Goal: Task Accomplishment & Management: Complete application form

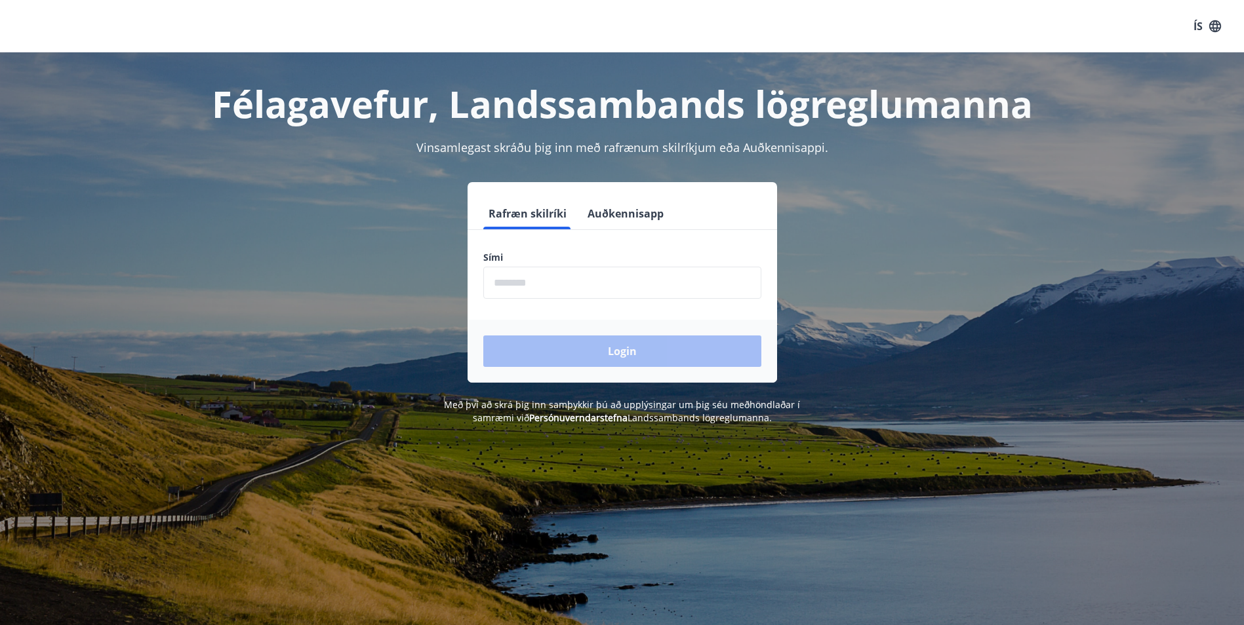
click at [614, 288] on input "phone" at bounding box center [622, 283] width 278 height 32
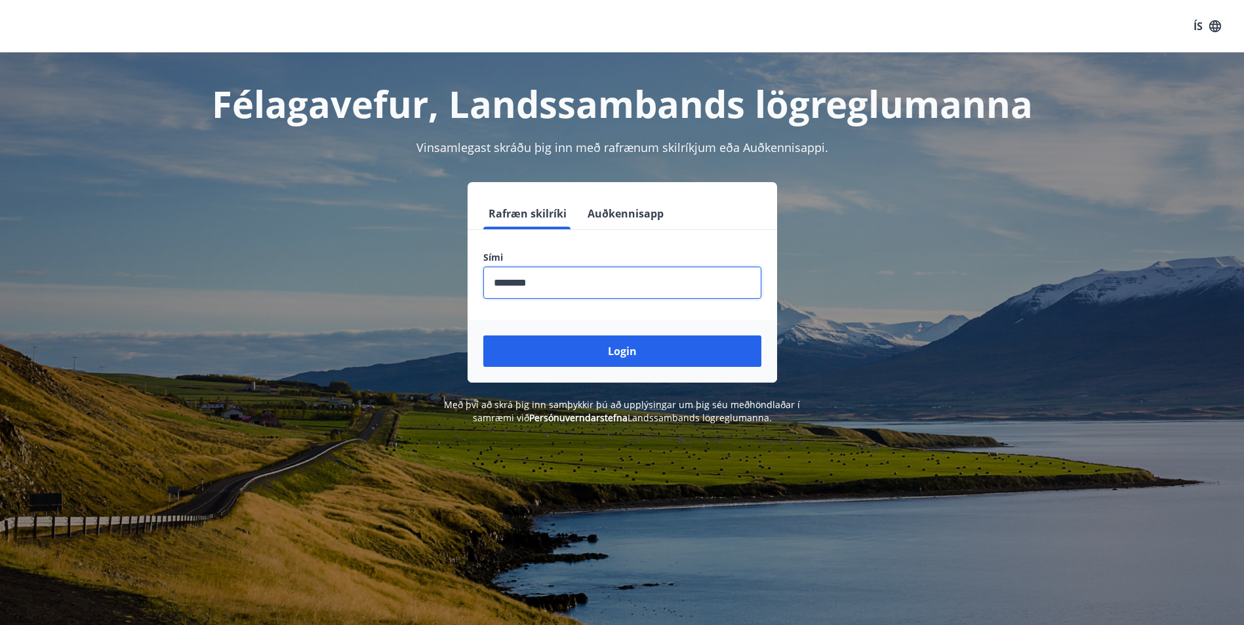
type input "********"
click at [483, 336] on button "Login" at bounding box center [622, 351] width 278 height 31
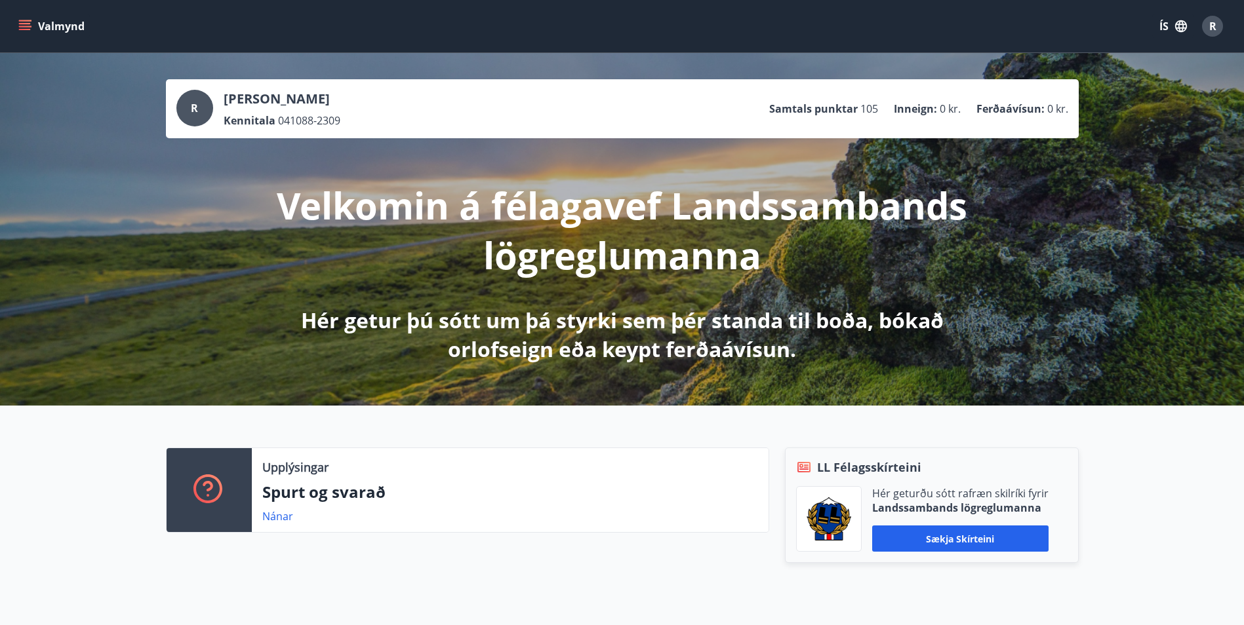
click at [1210, 29] on span "R" at bounding box center [1212, 26] width 7 height 14
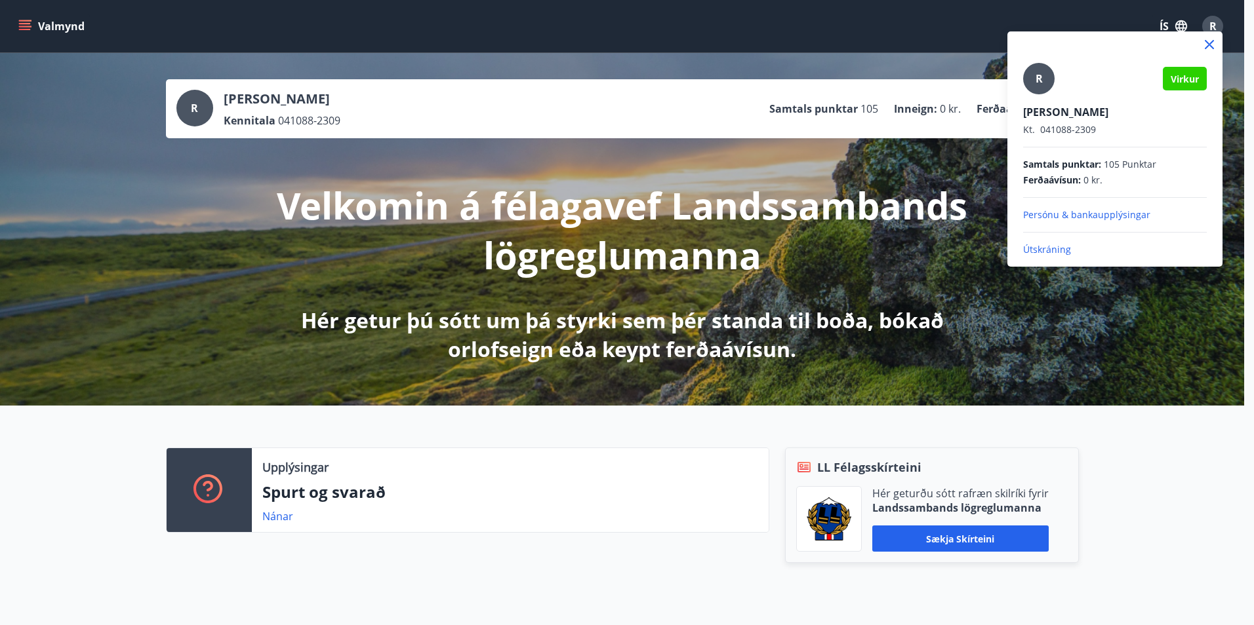
click at [1211, 26] on div at bounding box center [627, 312] width 1254 height 625
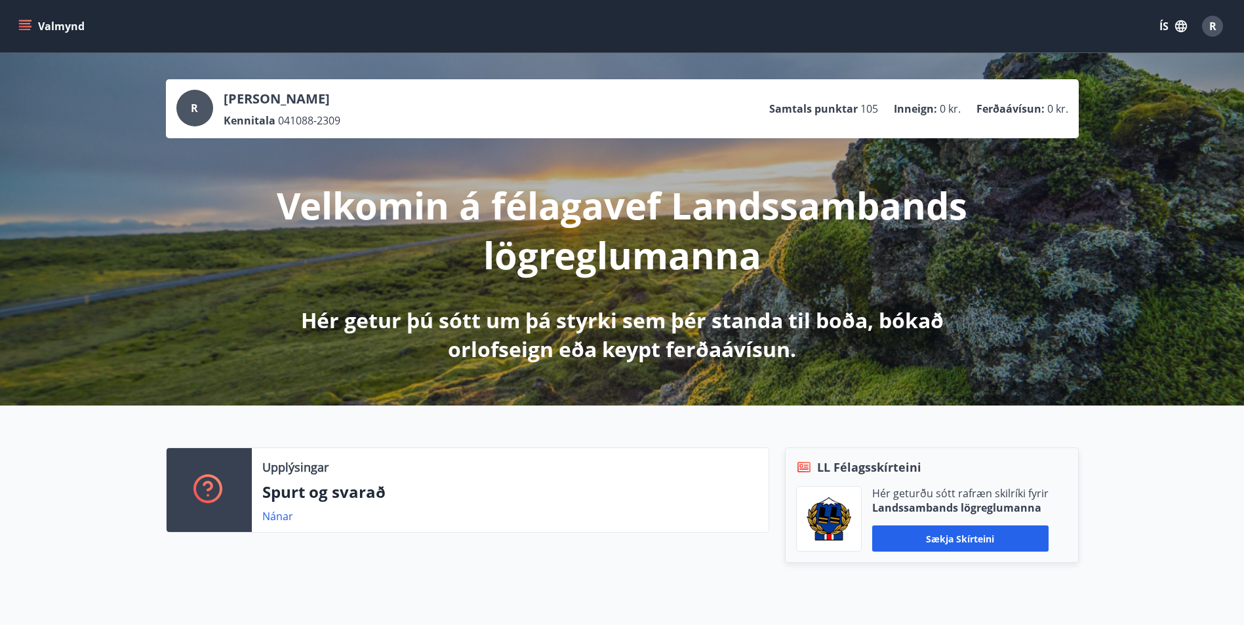
drag, startPoint x: 10, startPoint y: 24, endPoint x: 18, endPoint y: 20, distance: 9.4
click at [10, 24] on div "Valmynd ÍS R" at bounding box center [622, 26] width 1244 height 52
click at [30, 23] on icon "menu" at bounding box center [24, 26] width 13 height 13
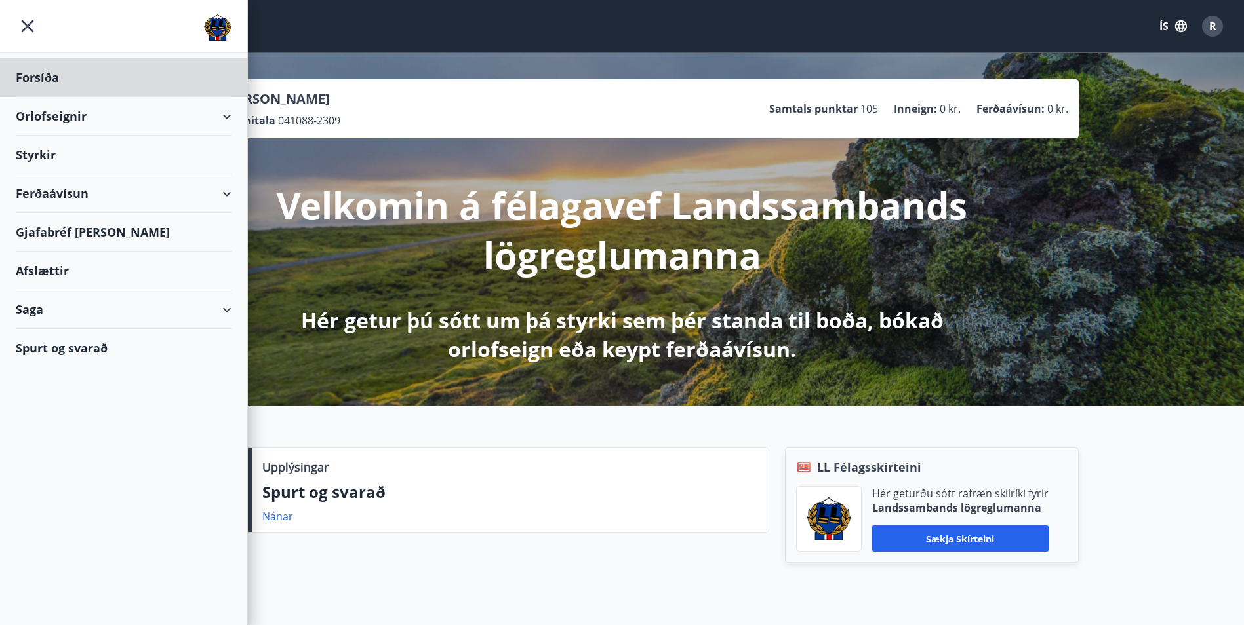
click at [44, 156] on div "Styrkir" at bounding box center [124, 155] width 216 height 39
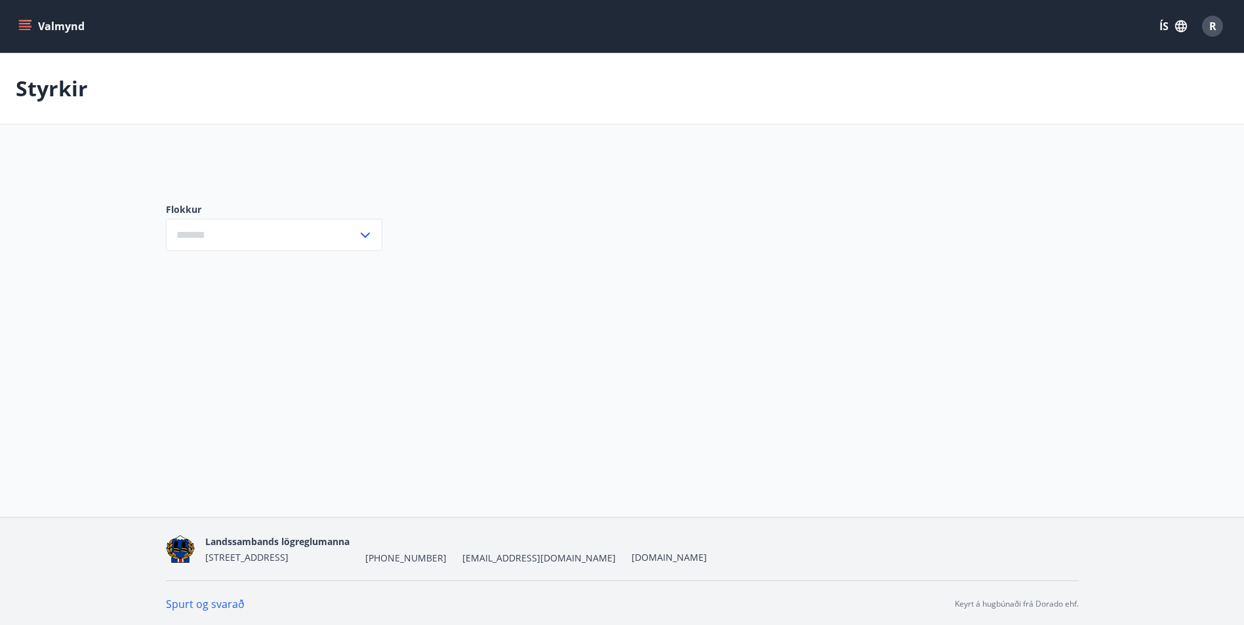
type input "***"
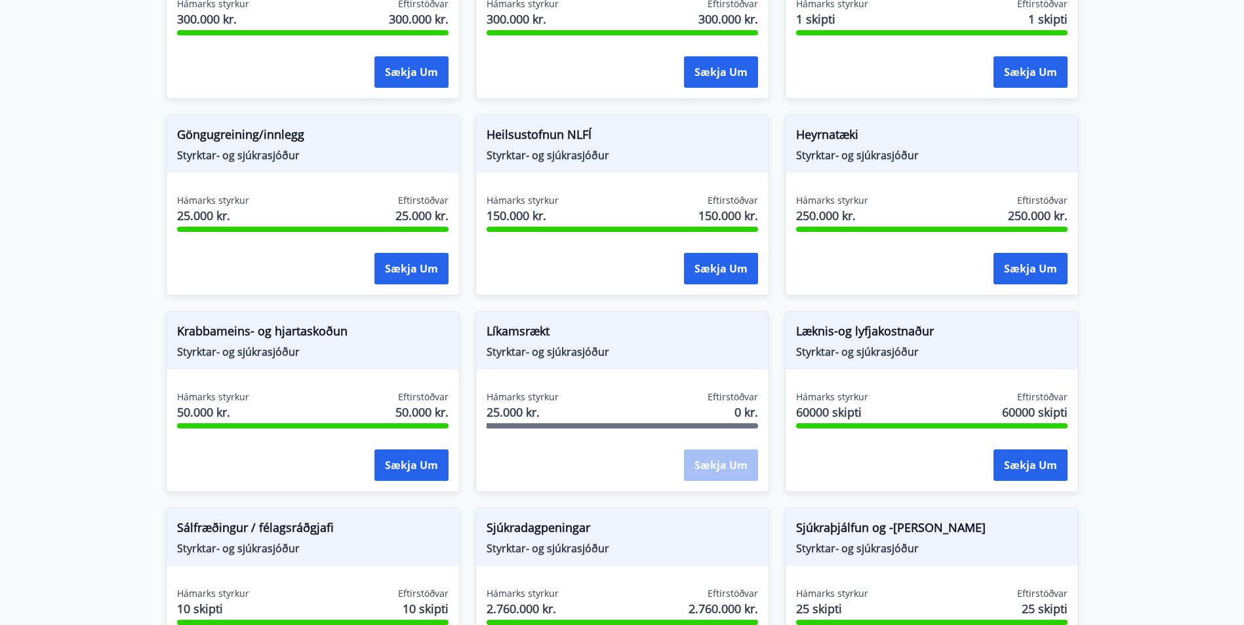
scroll to position [543, 0]
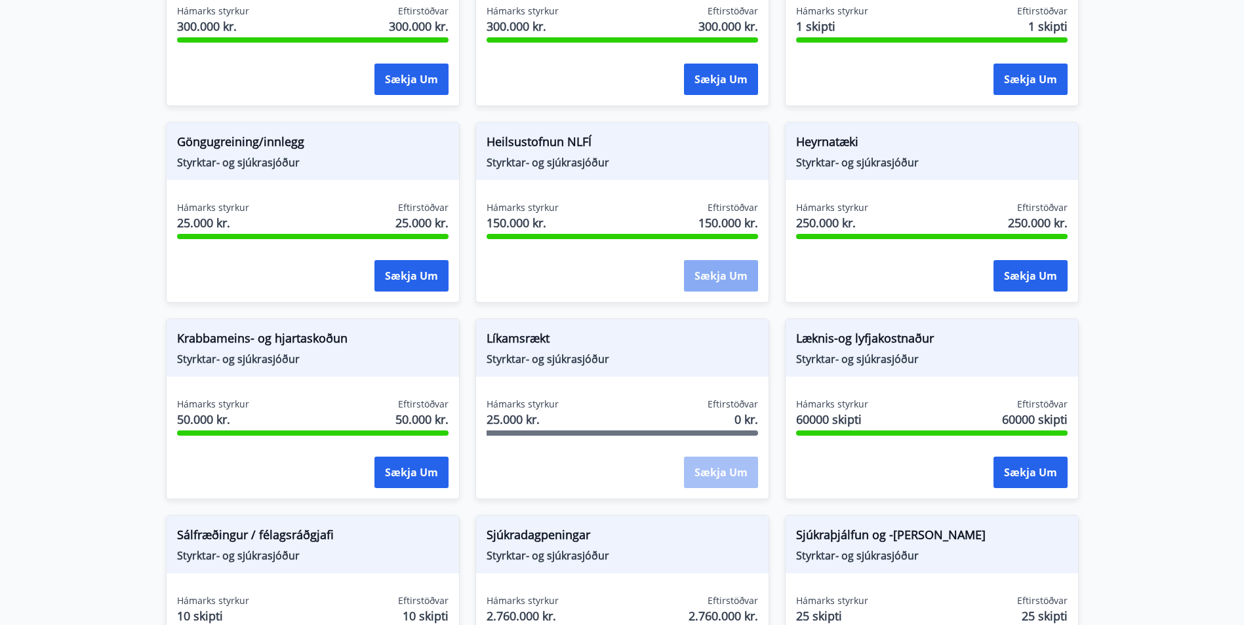
click at [727, 284] on button "Sækja um" at bounding box center [721, 275] width 74 height 31
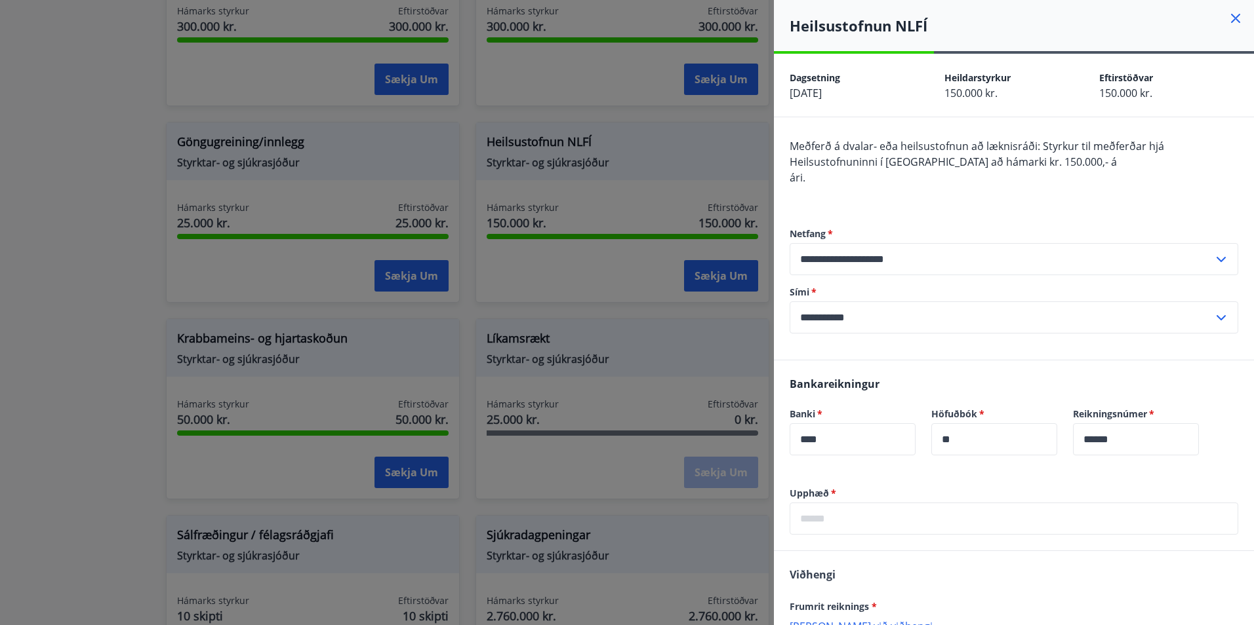
click at [636, 113] on div at bounding box center [627, 312] width 1254 height 625
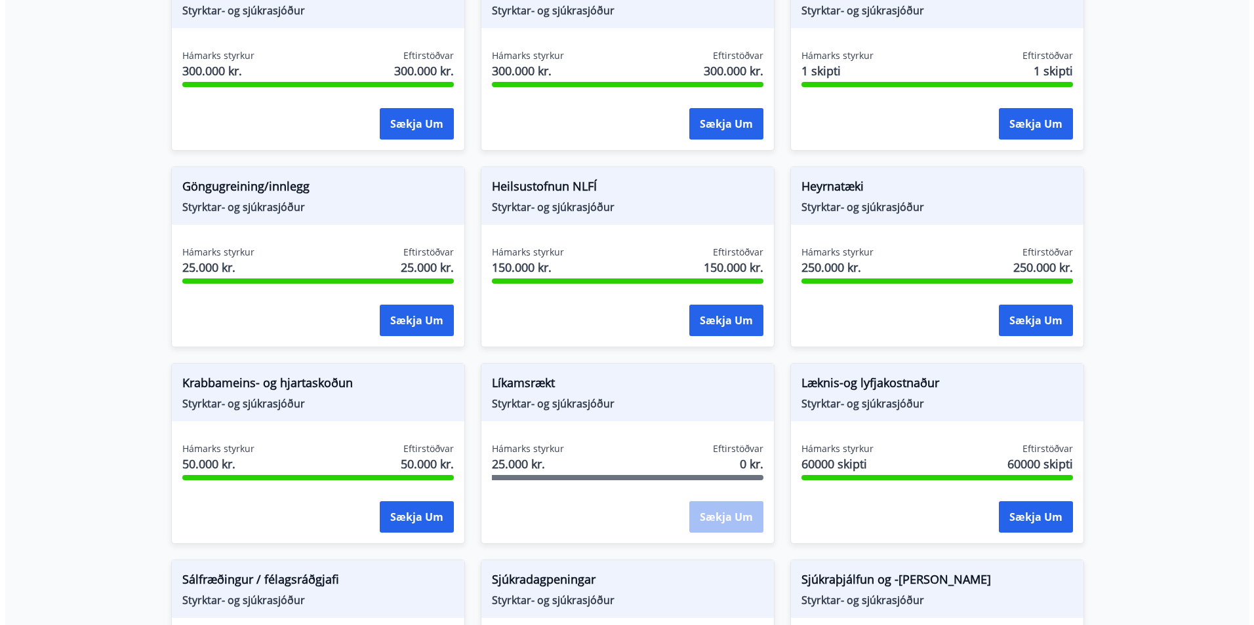
scroll to position [477, 0]
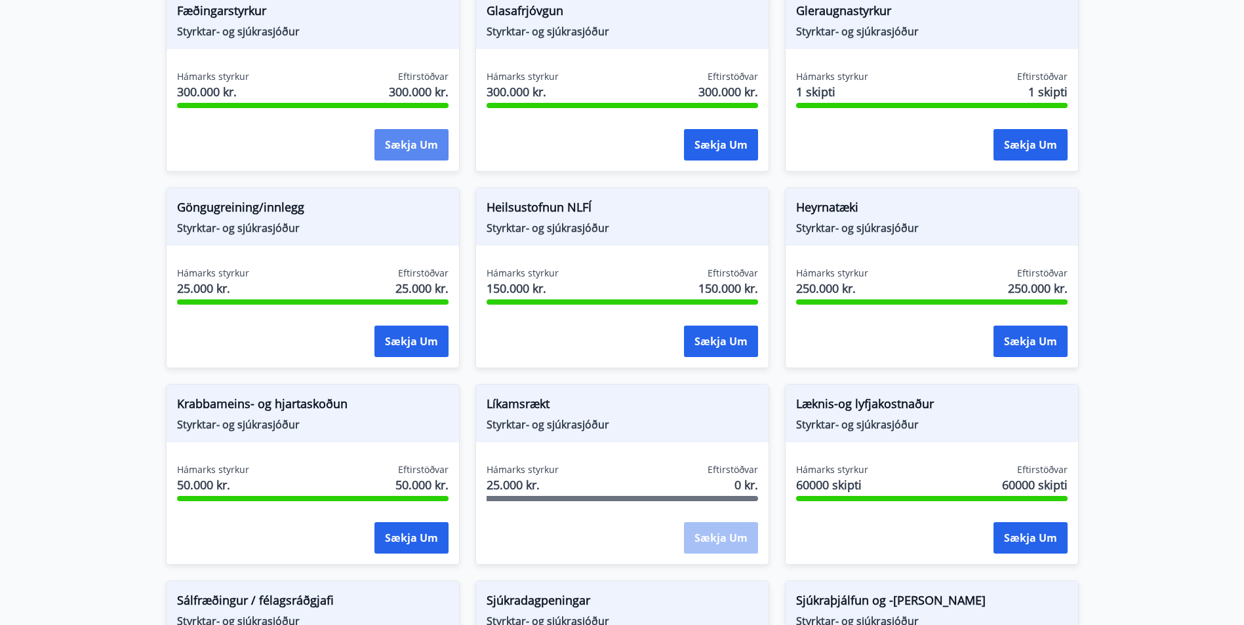
click at [405, 147] on button "Sækja um" at bounding box center [411, 144] width 74 height 31
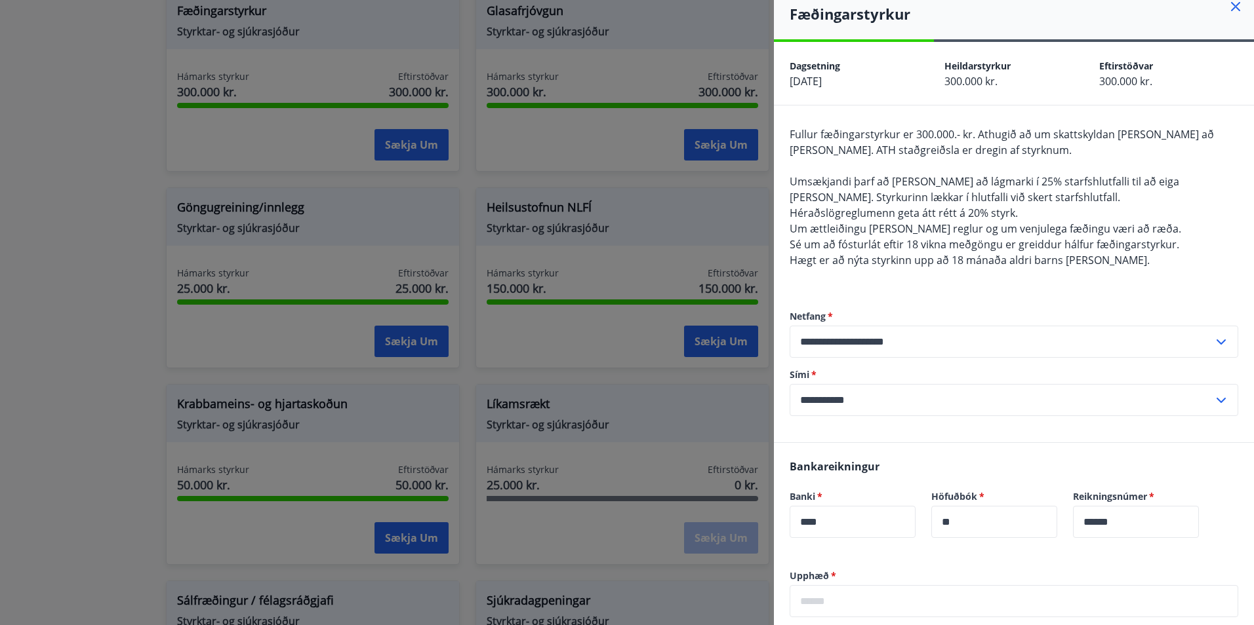
scroll to position [0, 0]
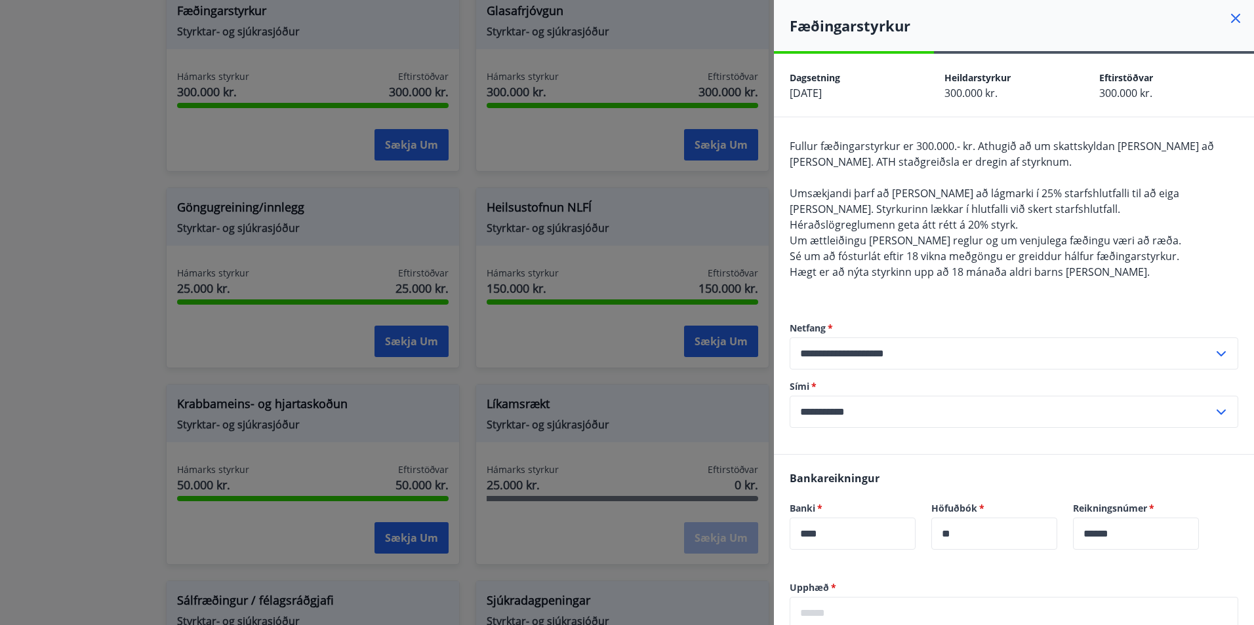
click at [59, 262] on div at bounding box center [627, 312] width 1254 height 625
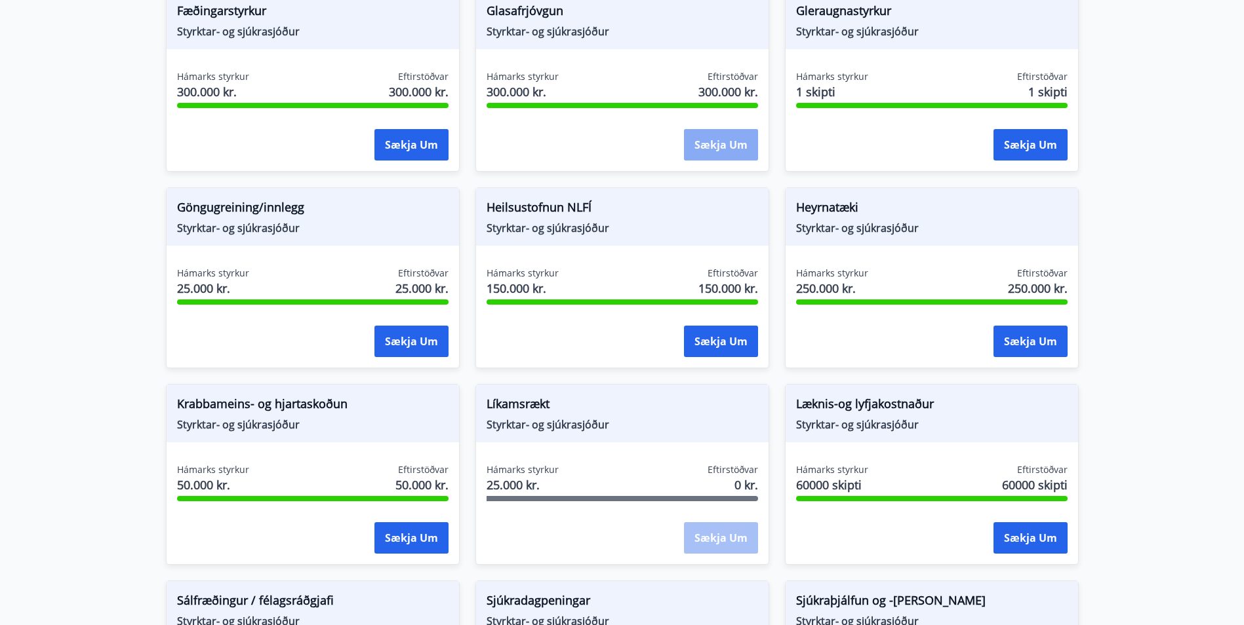
click at [713, 153] on button "Sækja um" at bounding box center [721, 144] width 74 height 31
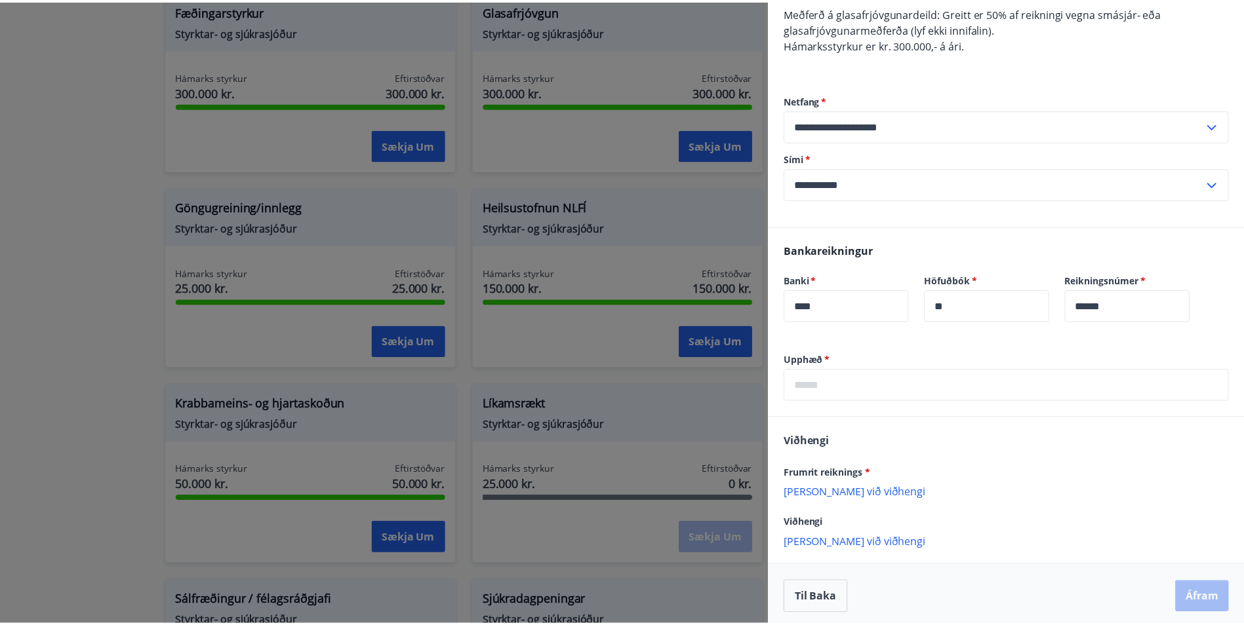
scroll to position [138, 0]
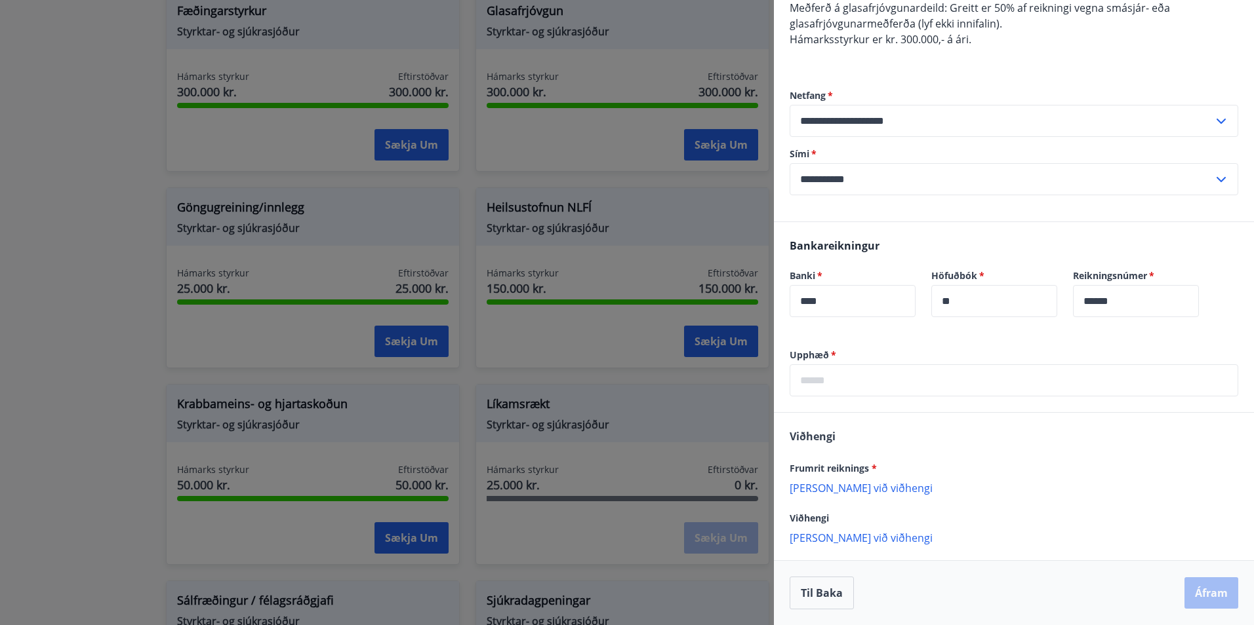
click at [14, 248] on div at bounding box center [627, 312] width 1254 height 625
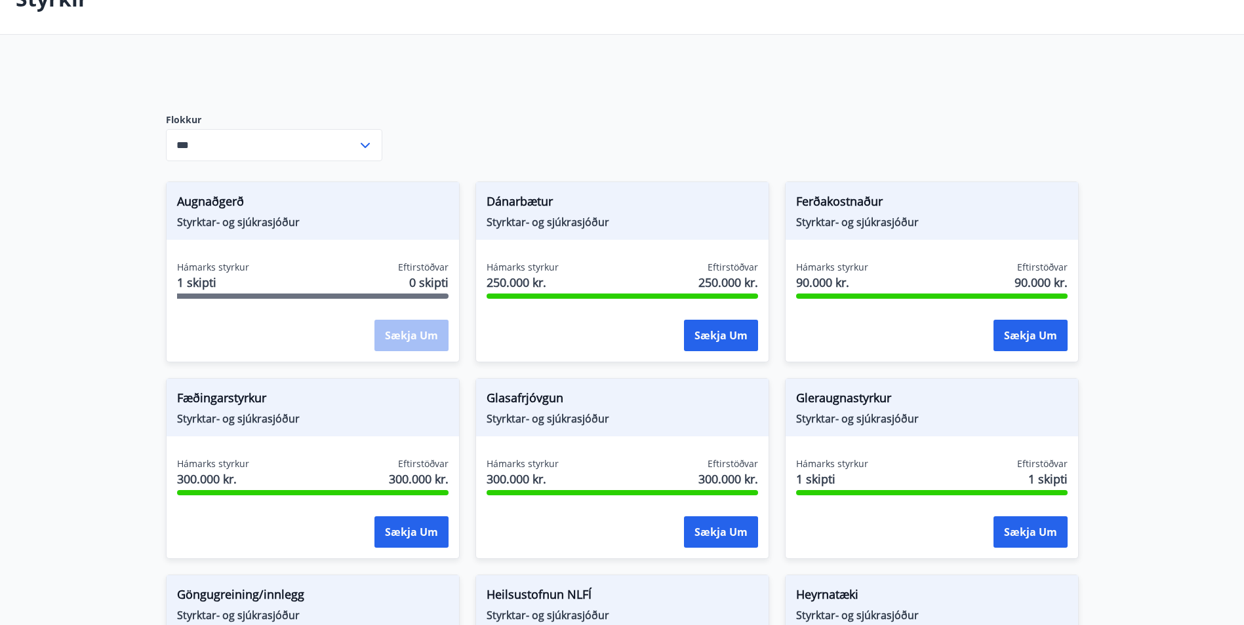
scroll to position [84, 0]
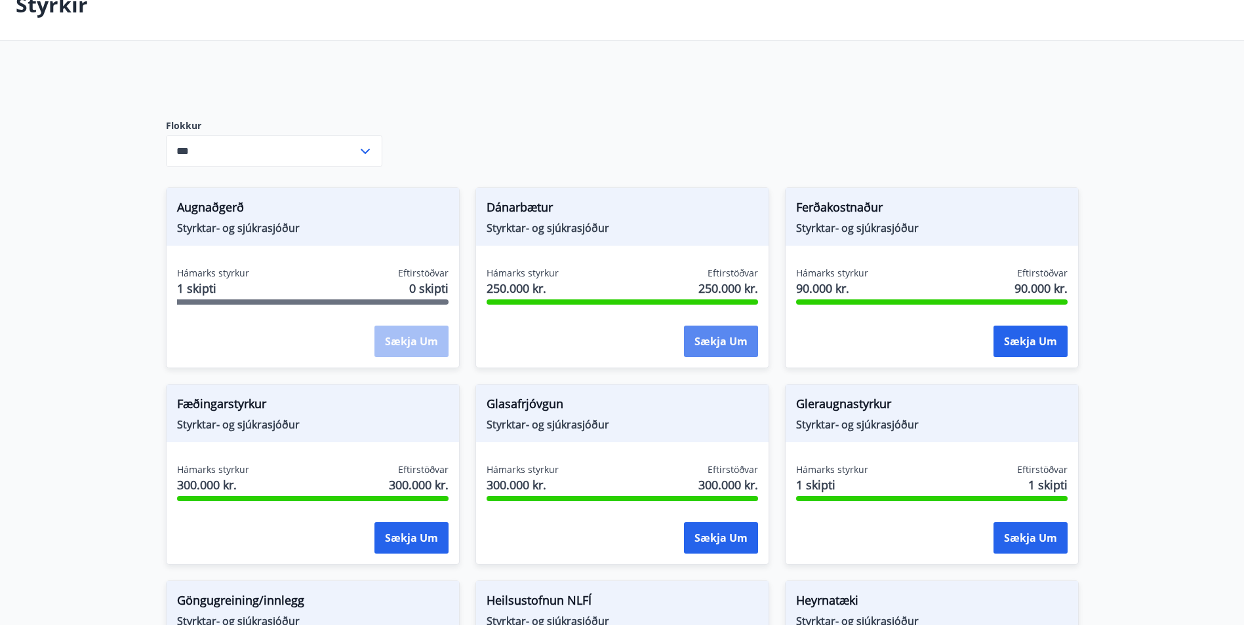
click at [705, 342] on button "Sækja um" at bounding box center [721, 341] width 74 height 31
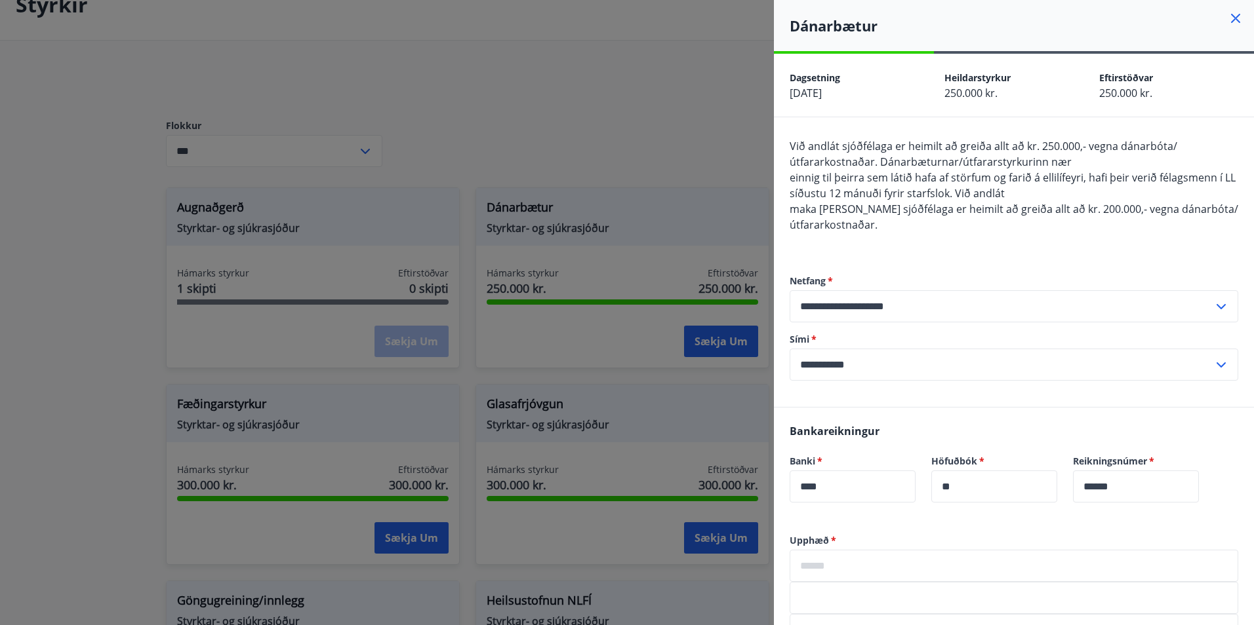
click at [121, 241] on div at bounding box center [627, 312] width 1254 height 625
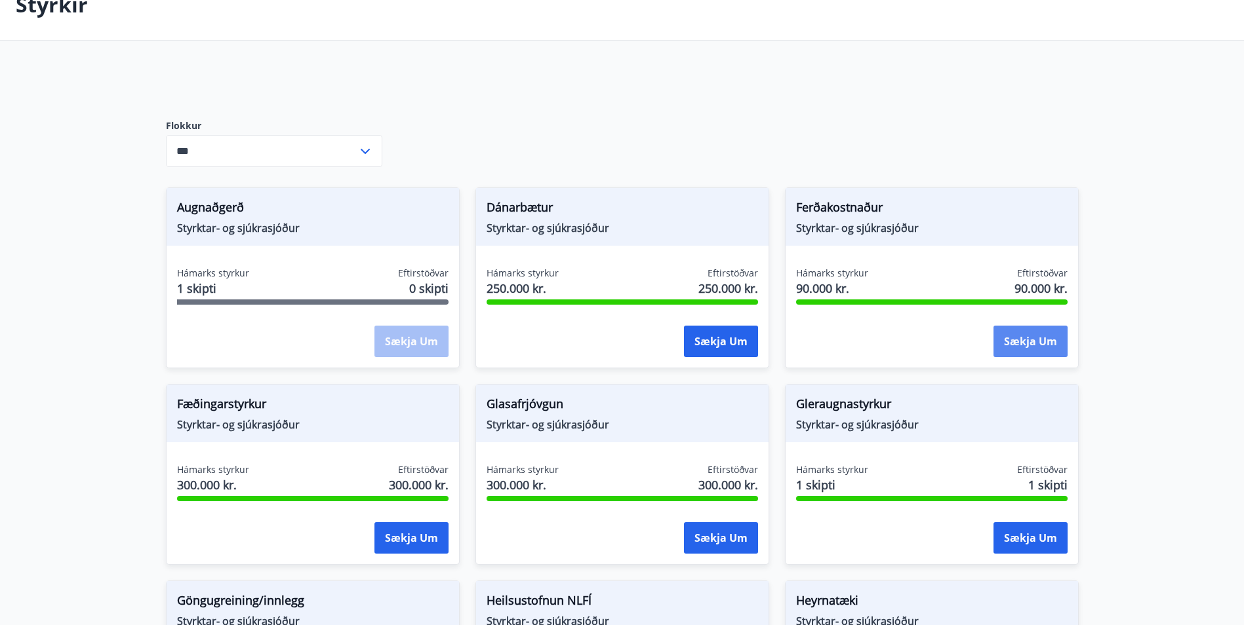
click at [1041, 337] on button "Sækja um" at bounding box center [1030, 341] width 74 height 31
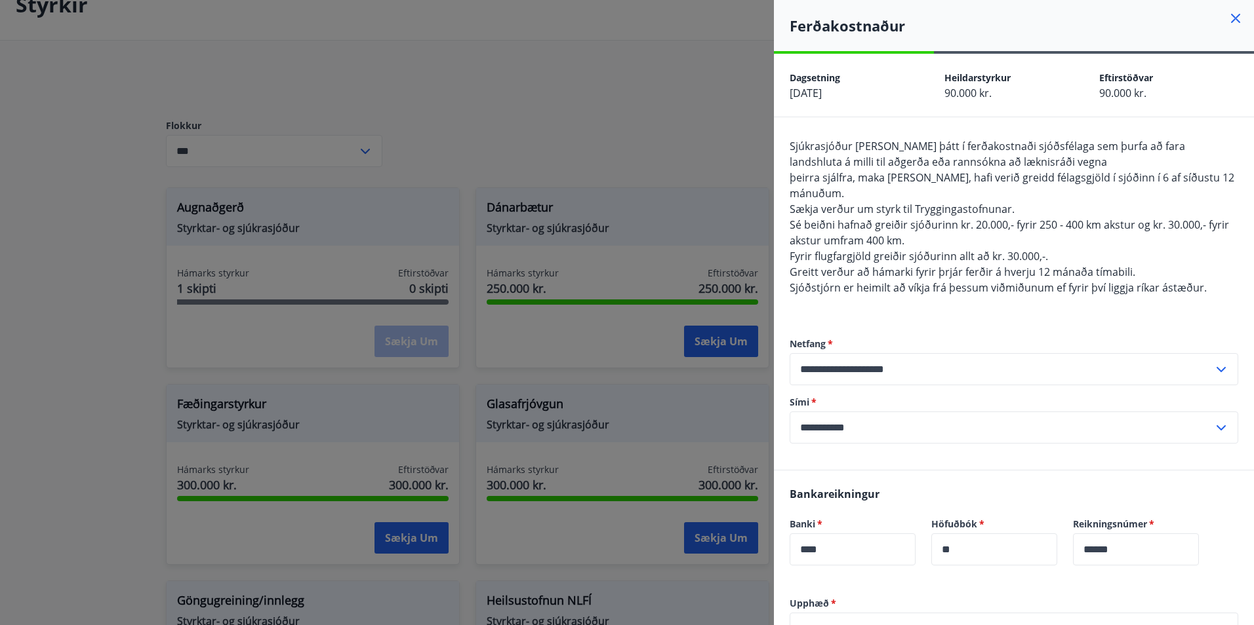
click at [140, 244] on div at bounding box center [627, 312] width 1254 height 625
